Goal: Information Seeking & Learning: Find specific fact

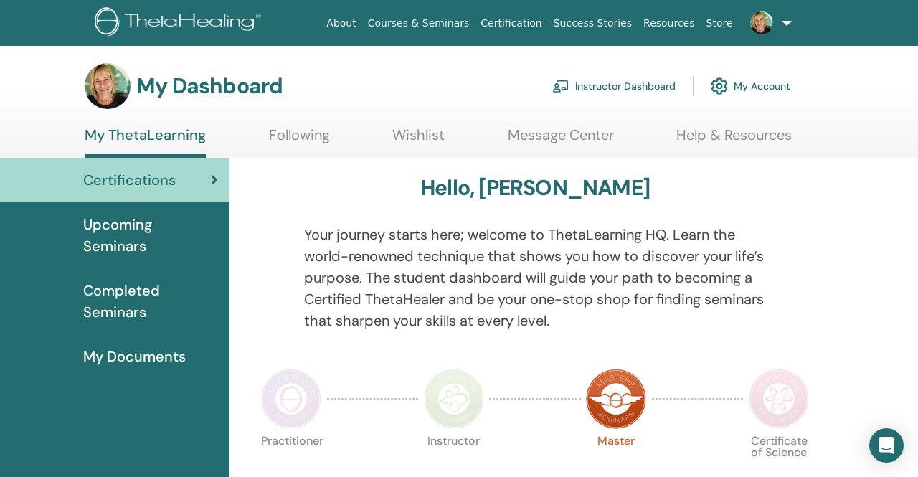
scroll to position [1762, 0]
click at [129, 293] on span "Completed Seminars" at bounding box center [150, 301] width 135 height 43
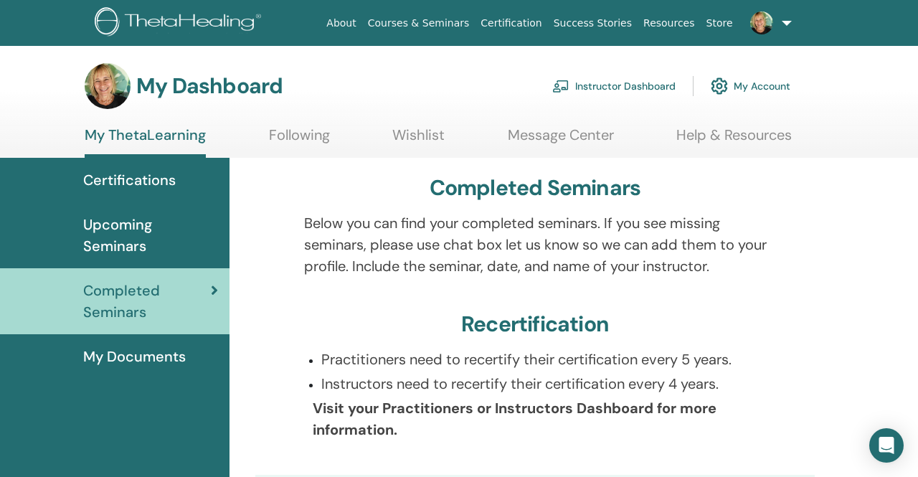
click at [161, 177] on span "Certifications" at bounding box center [129, 180] width 92 height 22
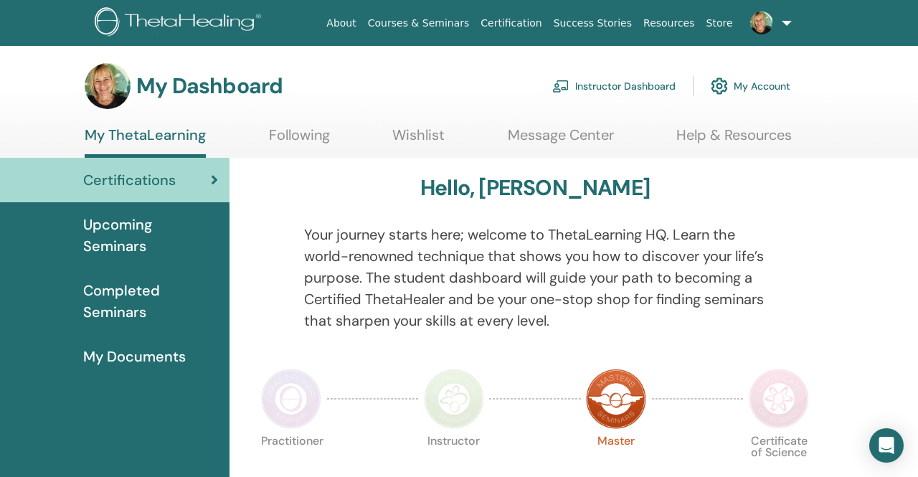
click at [605, 89] on link "Instructor Dashboard" at bounding box center [613, 86] width 123 height 32
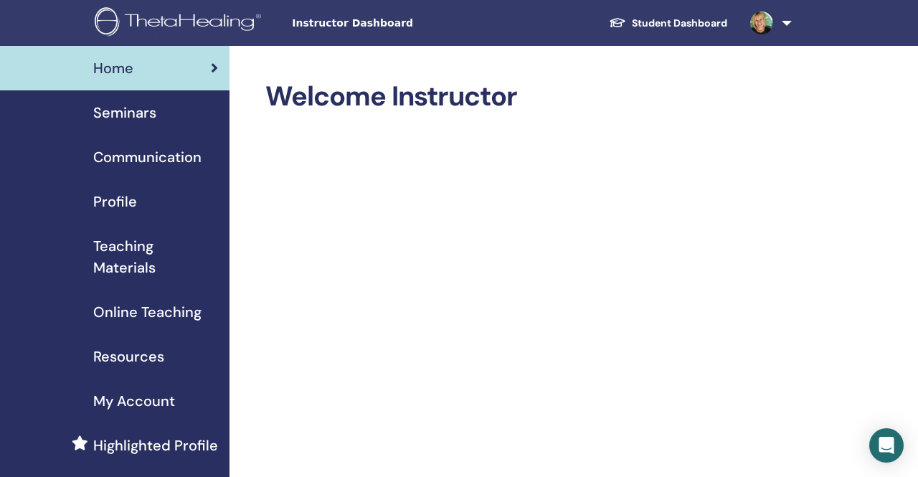
click at [142, 111] on span "Seminars" at bounding box center [124, 113] width 63 height 22
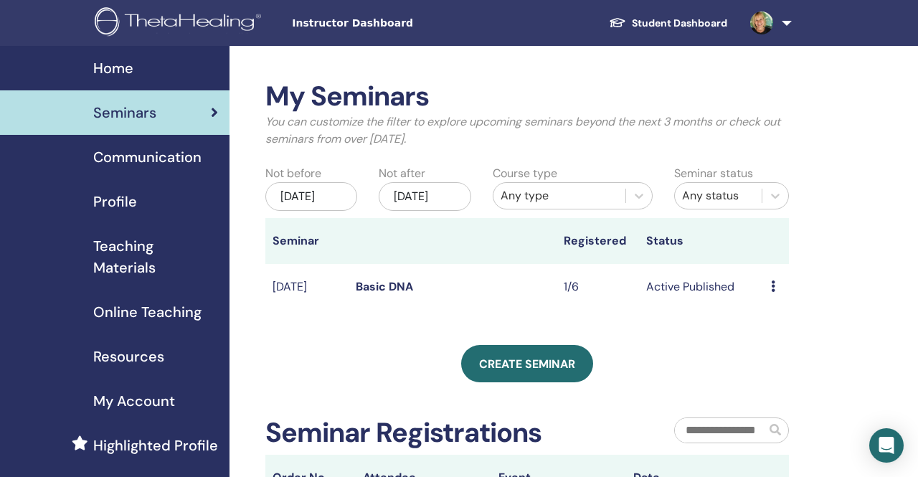
click at [128, 355] on span "Resources" at bounding box center [128, 357] width 71 height 22
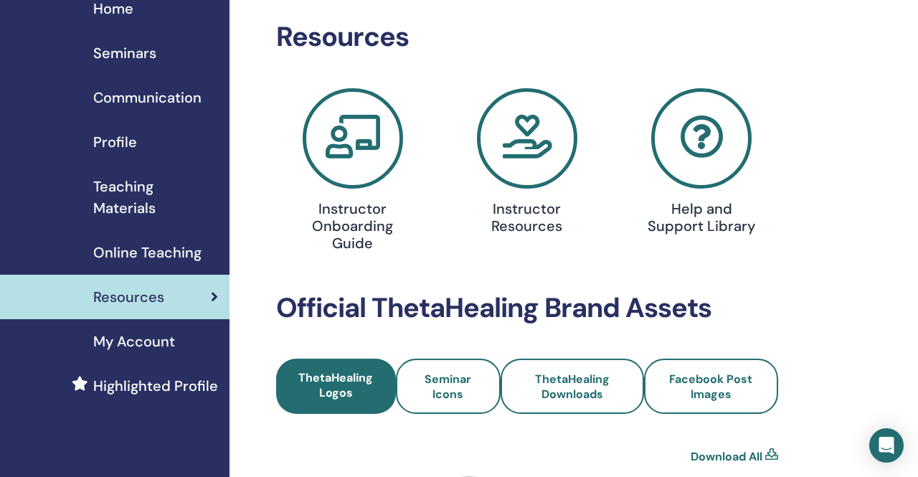
scroll to position [55, 0]
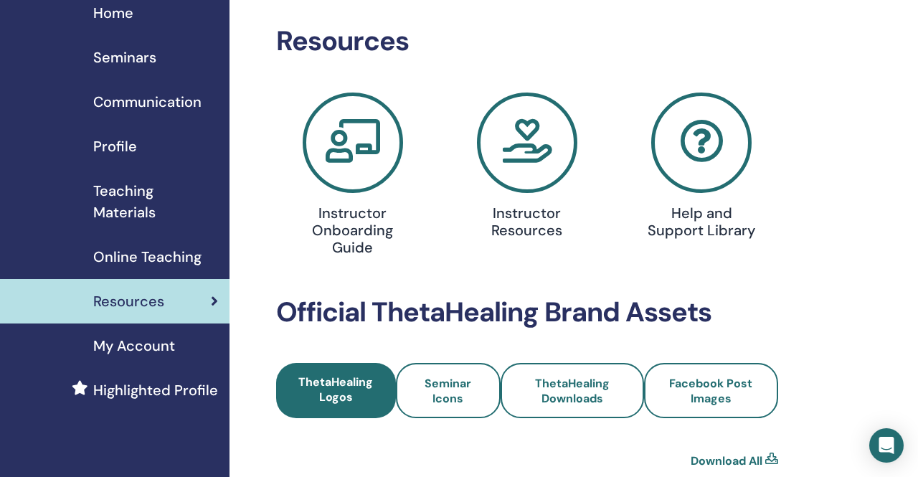
click at [148, 205] on span "Teaching Materials" at bounding box center [155, 201] width 125 height 43
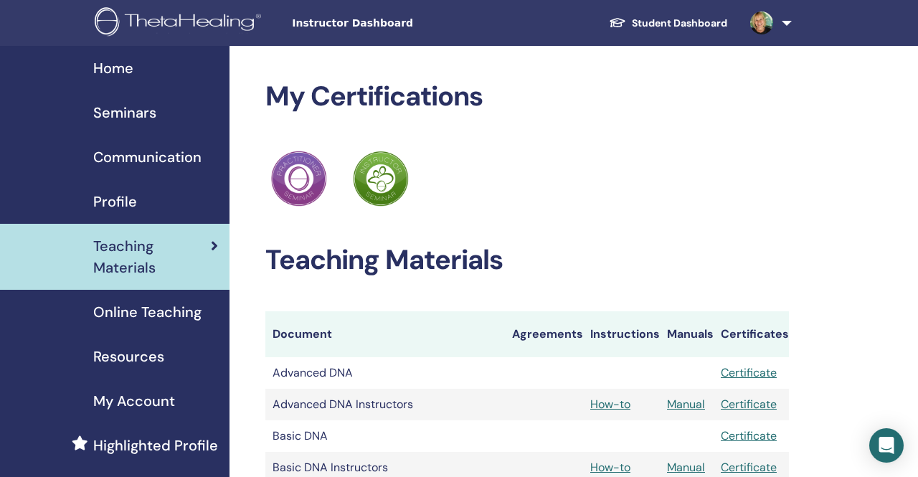
click at [785, 24] on link at bounding box center [767, 23] width 59 height 46
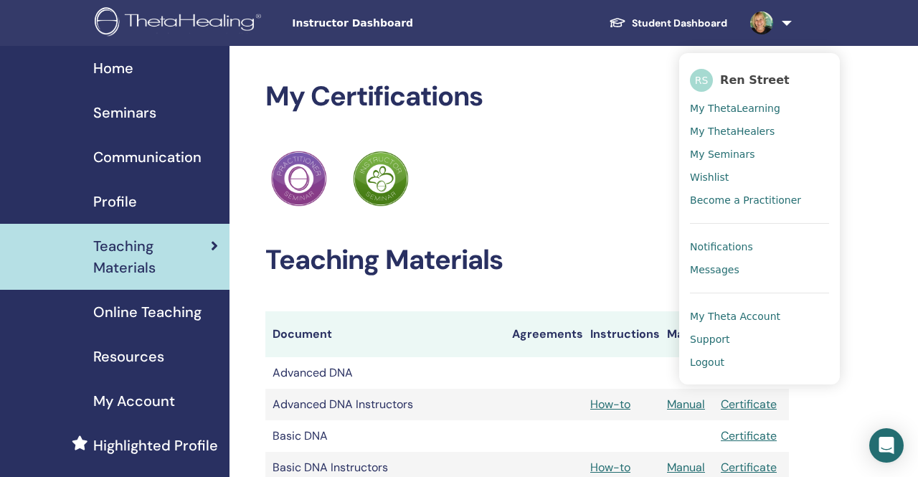
click at [125, 309] on span "Online Teaching" at bounding box center [147, 312] width 108 height 22
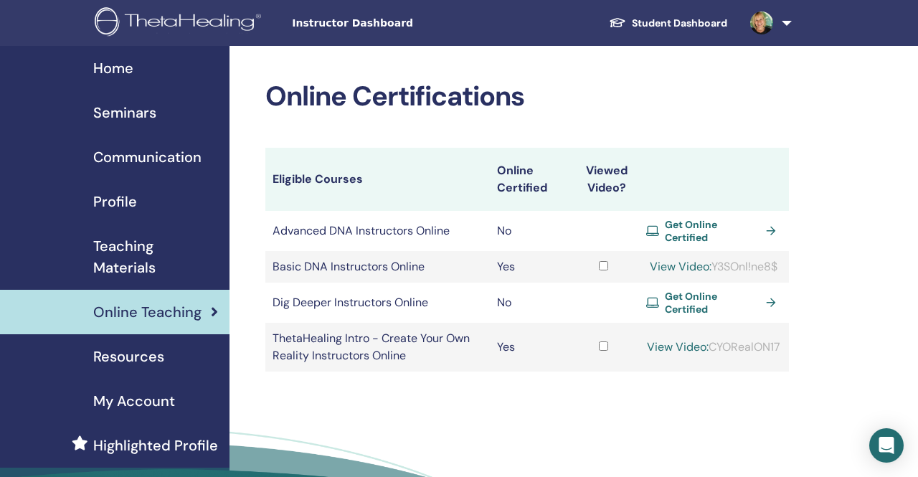
click at [664, 339] on link "View Video:" at bounding box center [678, 346] width 62 height 15
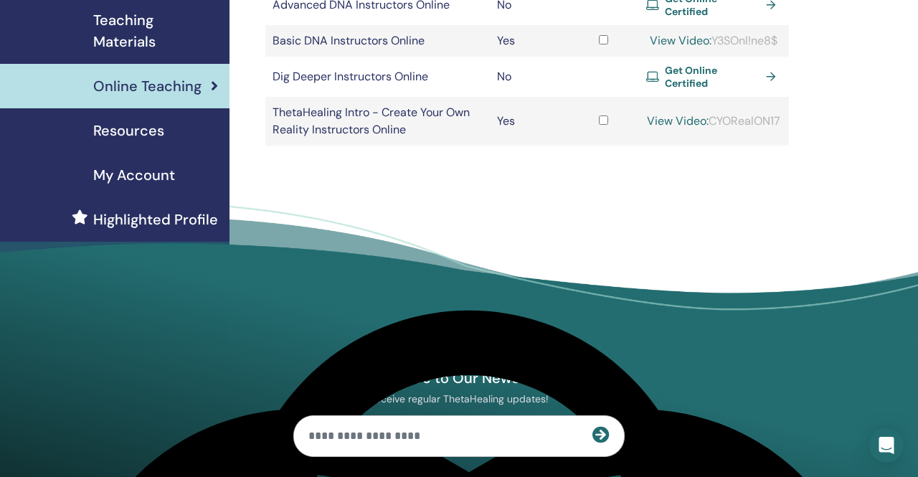
scroll to position [219, 0]
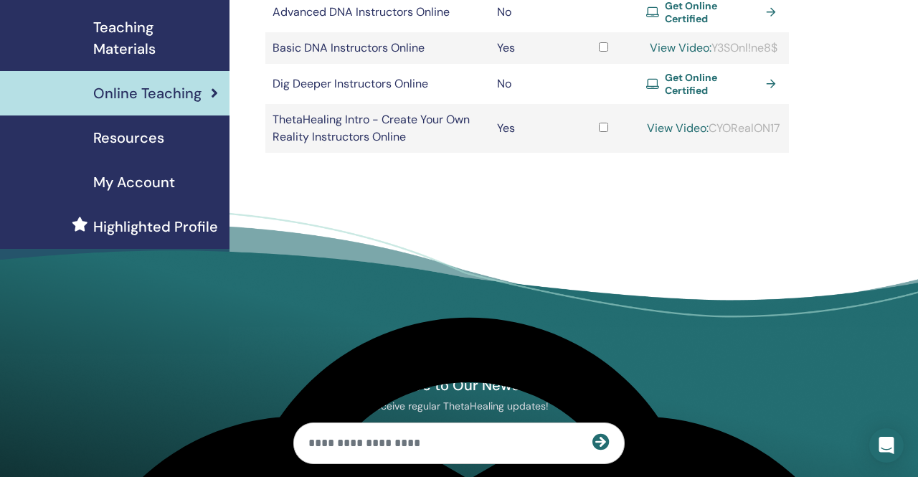
click at [141, 184] on span "My Account" at bounding box center [134, 182] width 82 height 22
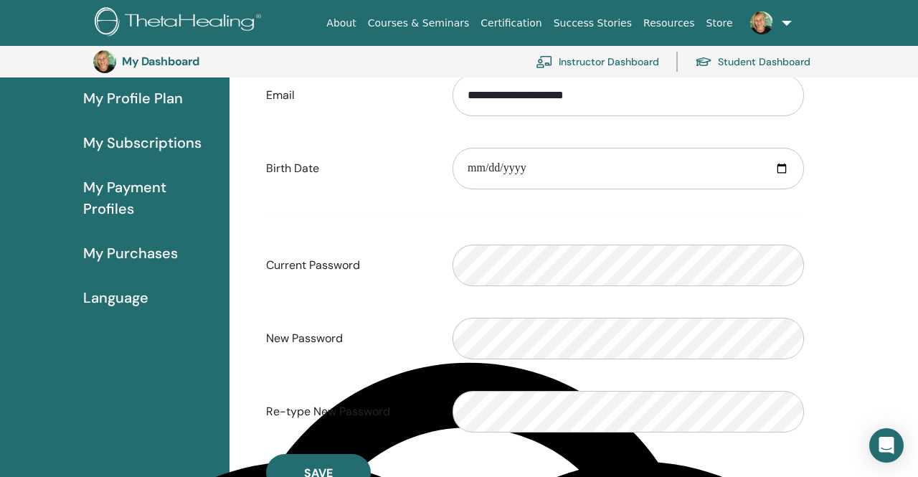
scroll to position [163, 0]
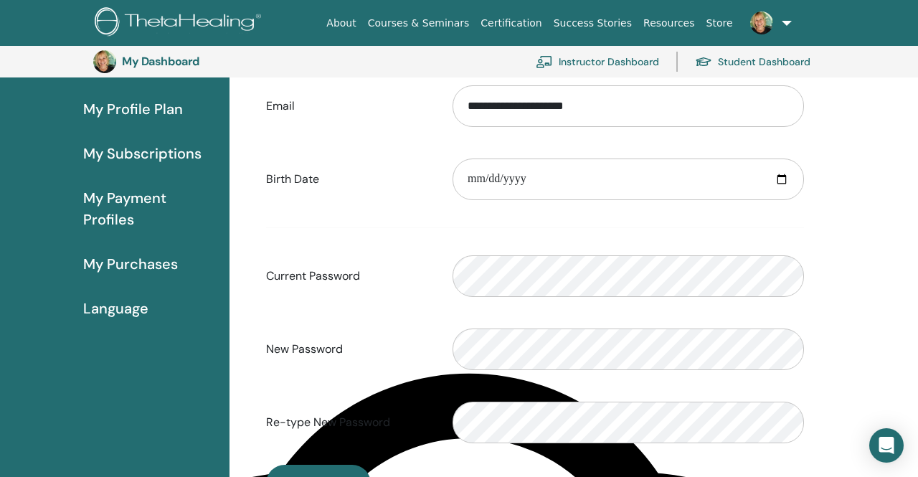
click at [120, 206] on span "My Payment Profiles" at bounding box center [150, 208] width 135 height 43
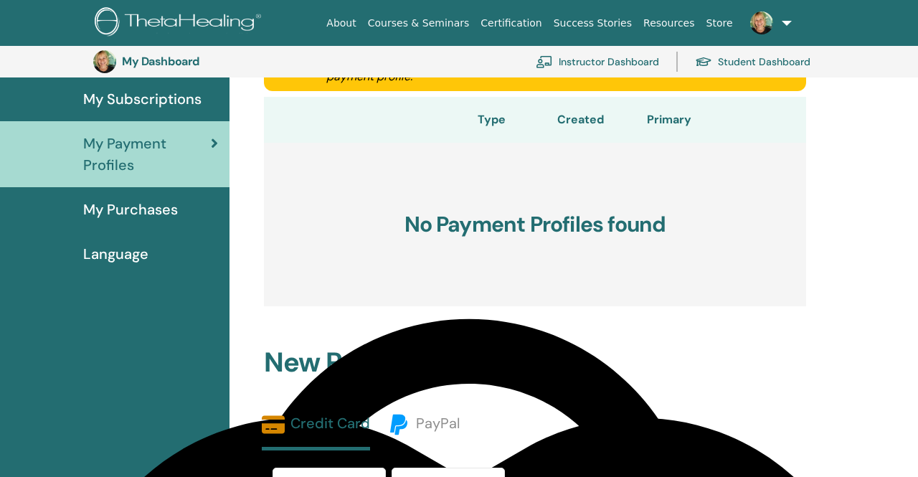
scroll to position [217, 0]
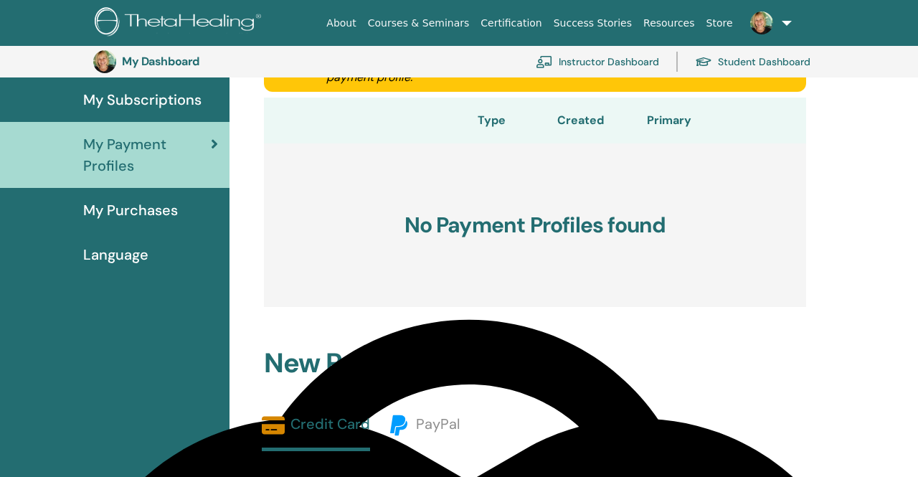
click at [161, 105] on span "My Subscriptions" at bounding box center [142, 100] width 118 height 22
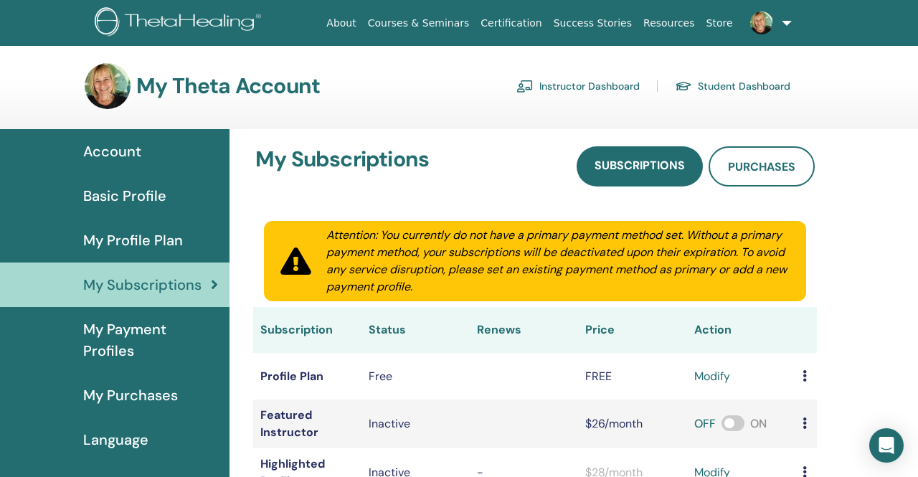
click at [130, 147] on span "Account" at bounding box center [112, 152] width 58 height 22
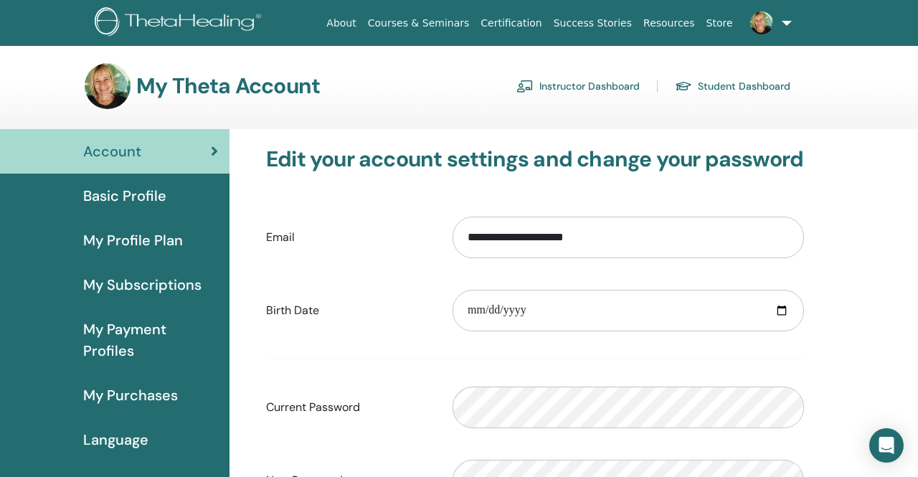
scroll to position [1762, 0]
click at [705, 87] on link "Student Dashboard" at bounding box center [732, 86] width 115 height 23
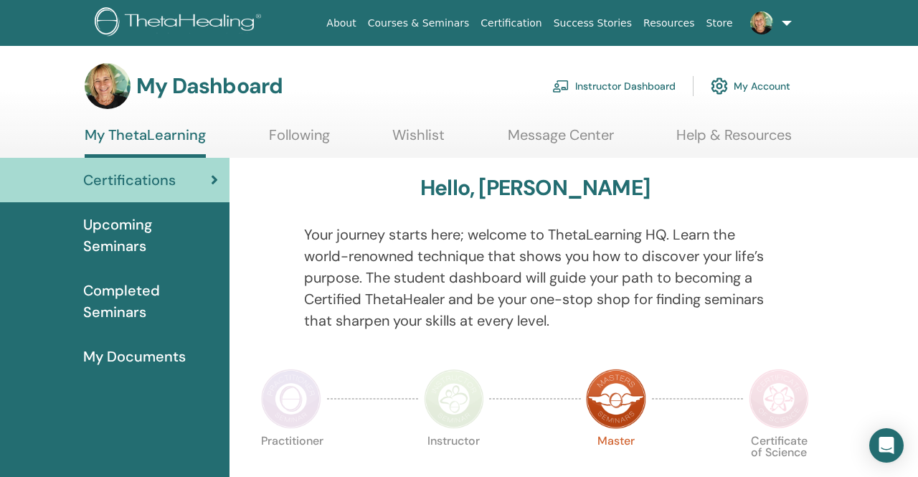
scroll to position [1762, 0]
click at [120, 295] on span "Completed Seminars" at bounding box center [150, 301] width 135 height 43
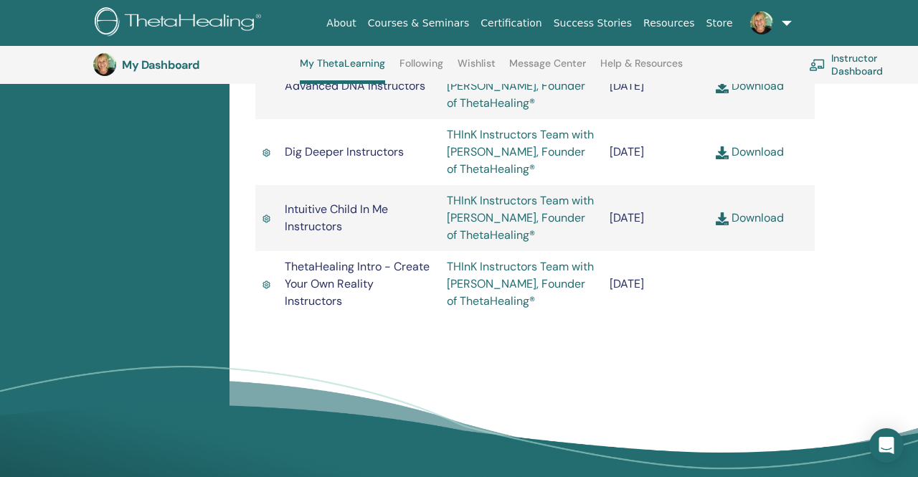
scroll to position [930, 0]
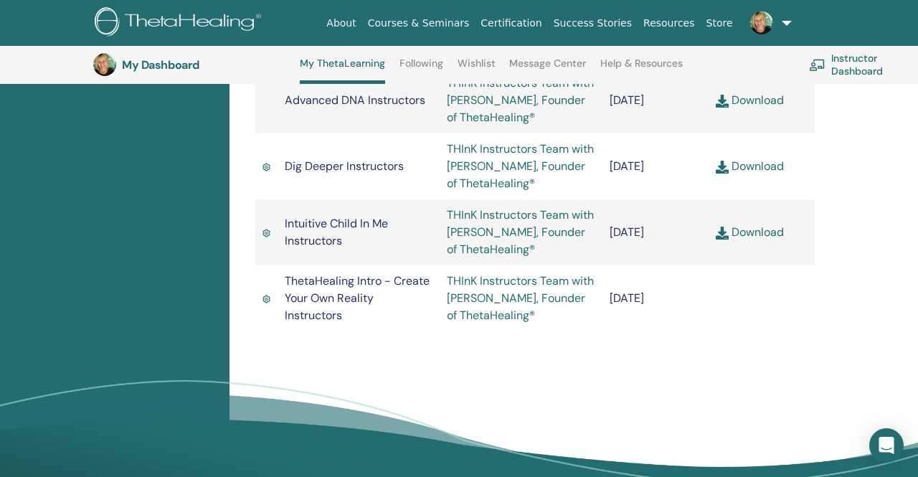
click at [489, 315] on link "THInK Instructors Team with Vianna Stibal, Founder of ThetaHealing®" at bounding box center [520, 297] width 147 height 49
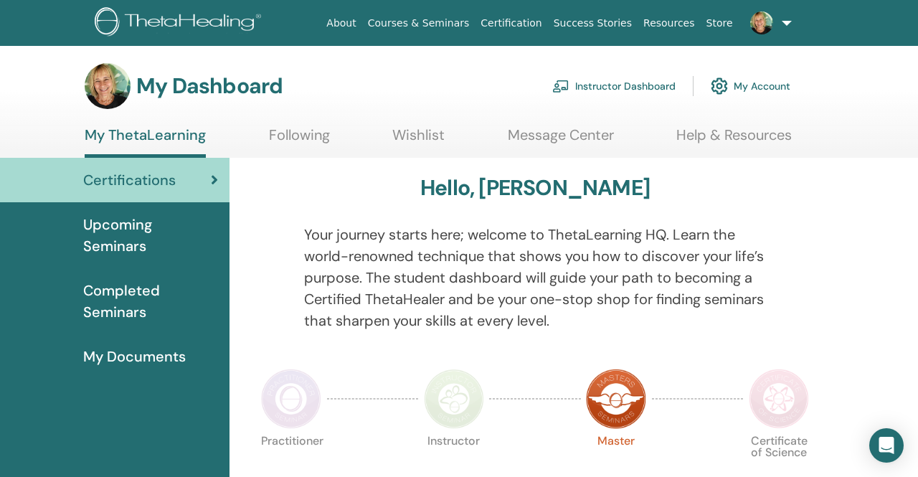
scroll to position [1762, 0]
click at [623, 82] on link "Instructor Dashboard" at bounding box center [613, 86] width 123 height 32
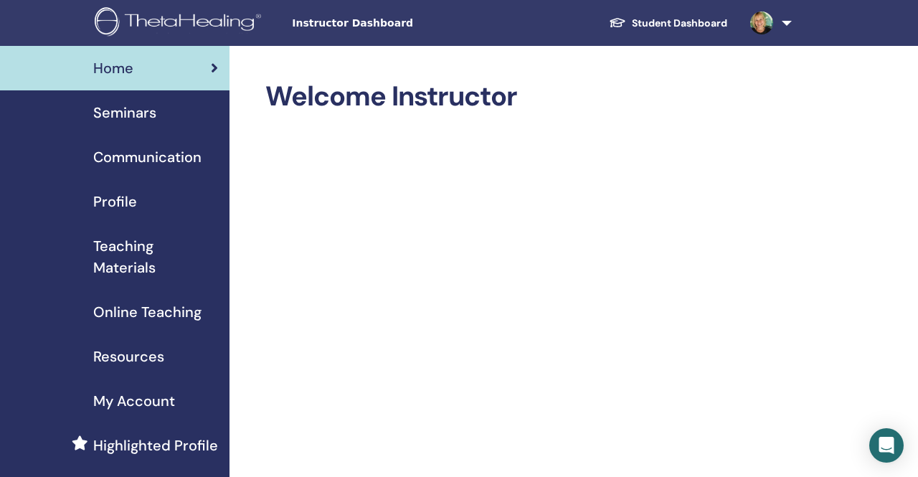
scroll to position [1762, 0]
click at [138, 113] on span "Seminars" at bounding box center [124, 113] width 63 height 22
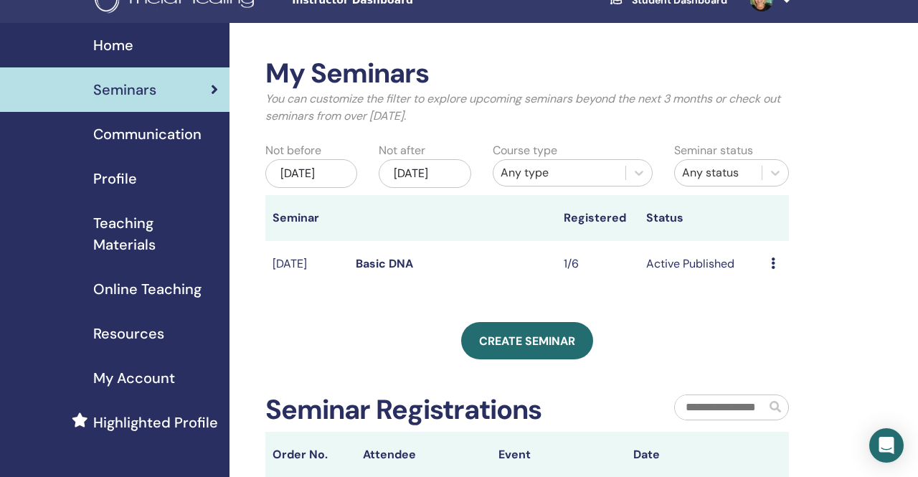
scroll to position [21, 0]
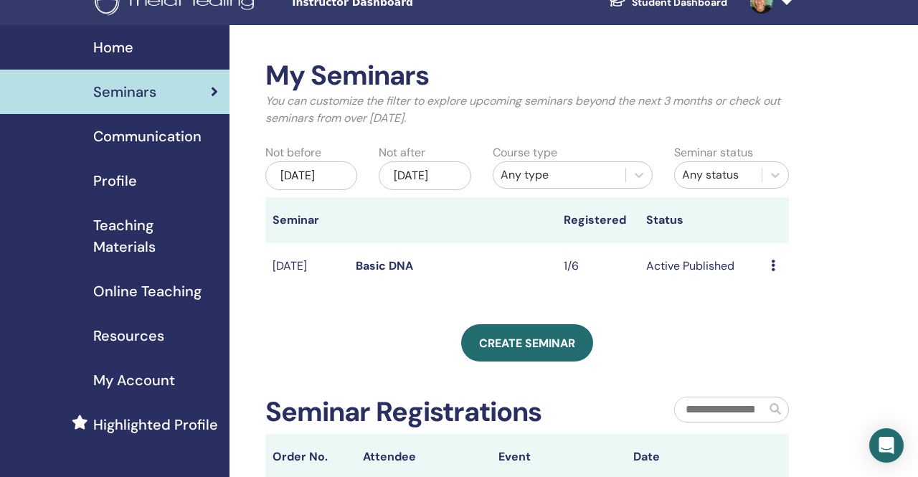
click at [376, 273] on link "Basic DNA" at bounding box center [384, 265] width 57 height 15
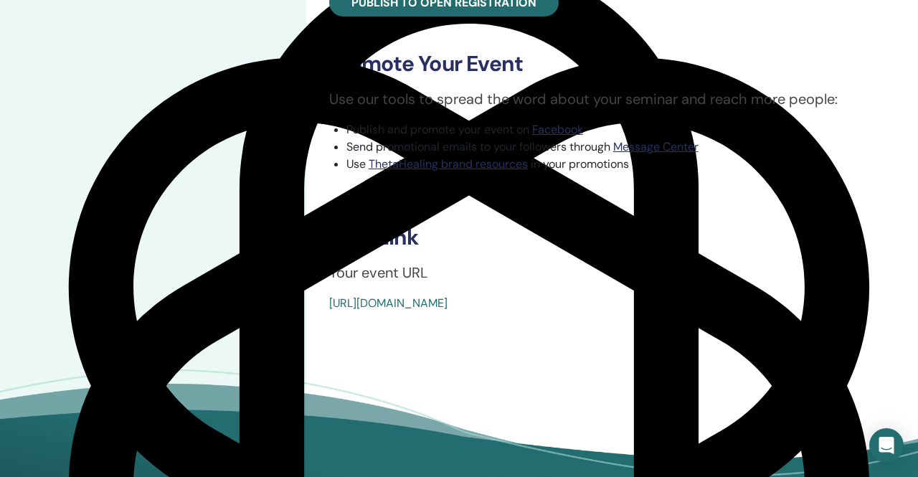
scroll to position [589, 0]
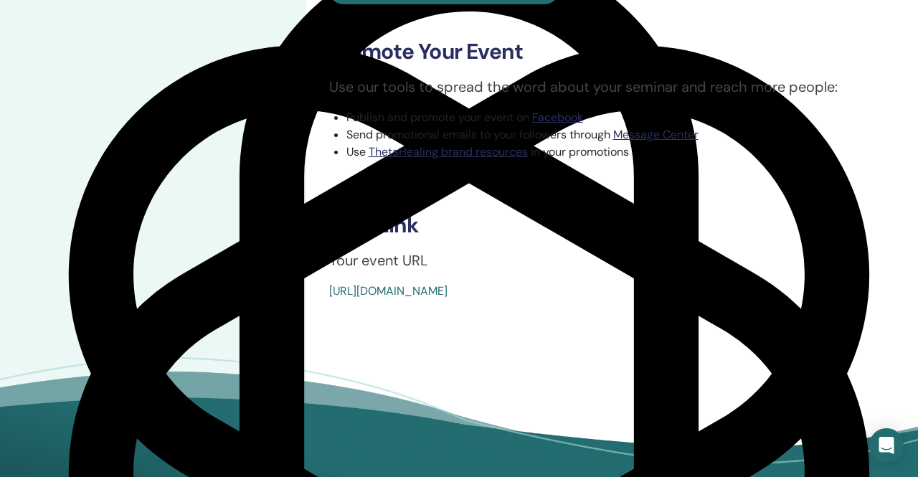
drag, startPoint x: 652, startPoint y: 290, endPoint x: 326, endPoint y: 298, distance: 325.6
type textarea "**********"
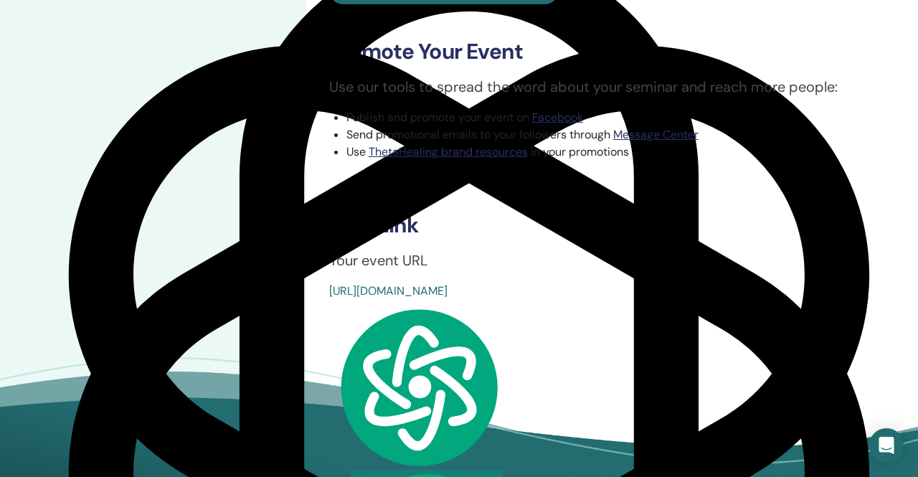
copy link "[URL][DOMAIN_NAME]"
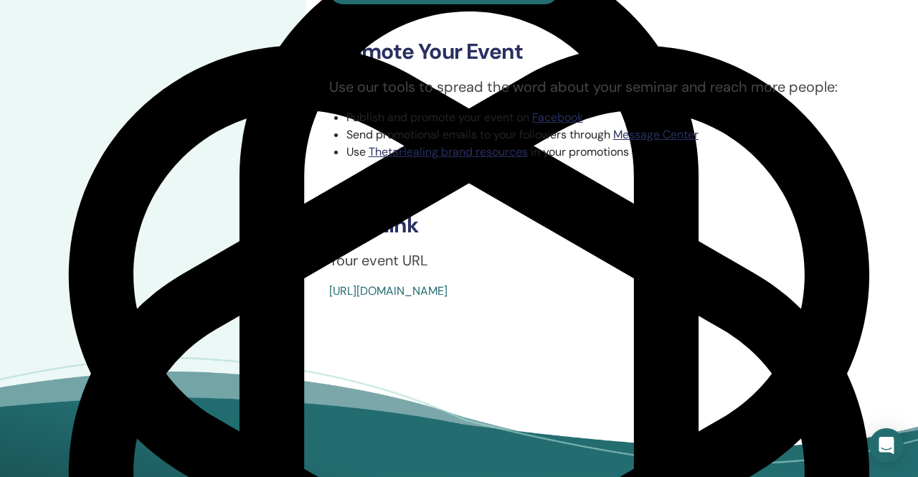
drag, startPoint x: 650, startPoint y: 287, endPoint x: 328, endPoint y: 298, distance: 322.8
click at [329, 298] on div "[URL][DOMAIN_NAME]" at bounding box center [565, 290] width 472 height 17
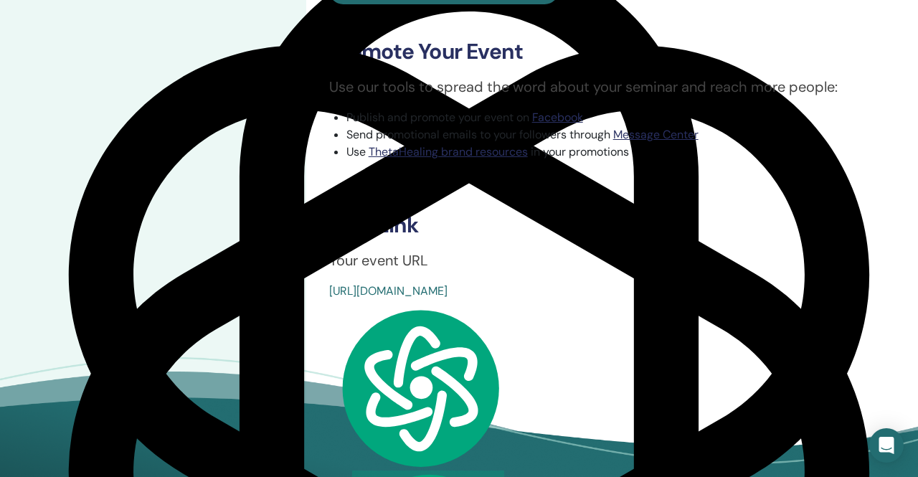
copy link "[URL][DOMAIN_NAME]"
